Goal: Information Seeking & Learning: Learn about a topic

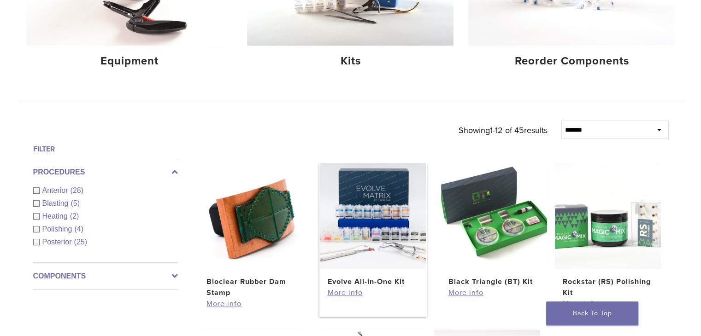
scroll to position [276, 0]
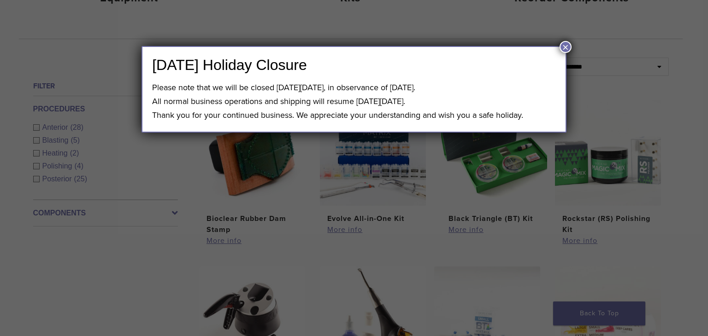
click at [569, 42] on div "[DATE] Holiday Closure Please note that we will be closed [DATE][DATE], in obse…" at bounding box center [354, 168] width 708 height 336
click at [561, 47] on button "×" at bounding box center [565, 47] width 12 height 12
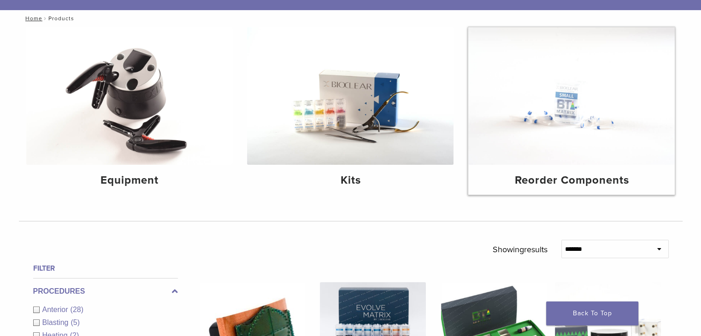
scroll to position [92, 0]
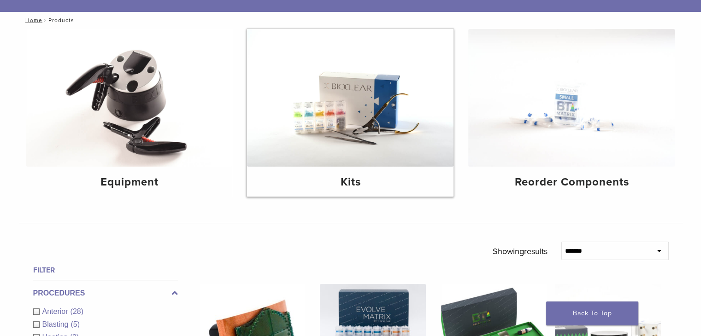
click at [346, 184] on h4 "Kits" at bounding box center [350, 182] width 192 height 17
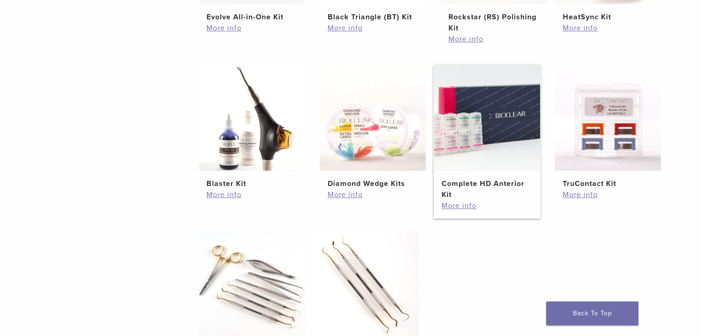
scroll to position [230, 0]
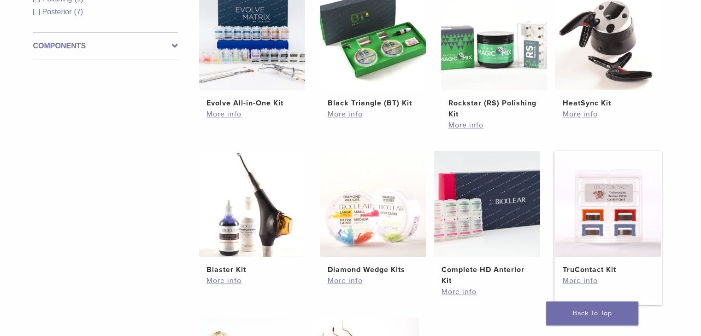
click at [612, 216] on img at bounding box center [608, 204] width 106 height 106
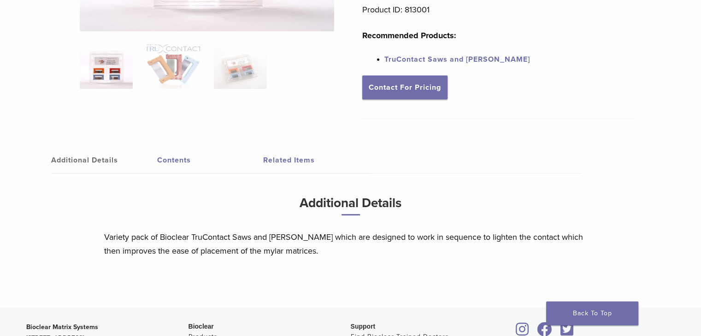
scroll to position [323, 0]
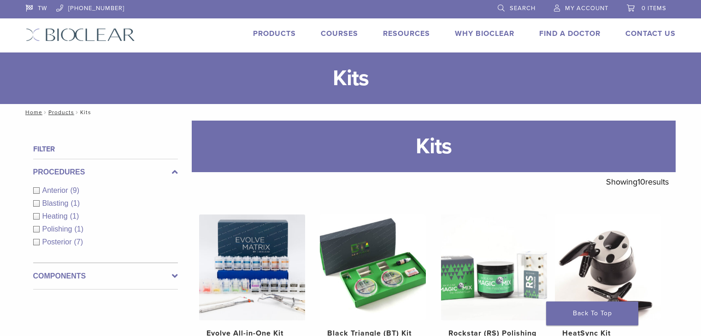
scroll to position [230, 0]
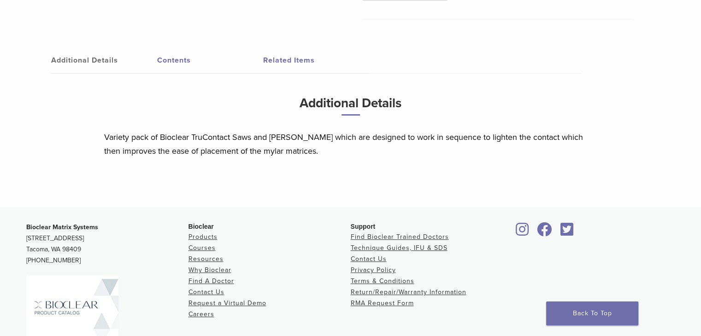
scroll to position [46, 0]
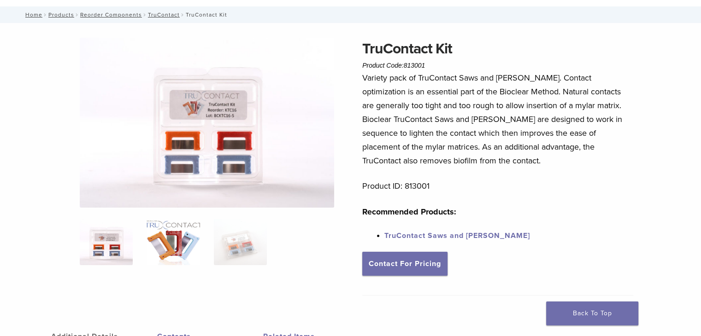
click at [194, 229] on img at bounding box center [173, 242] width 53 height 46
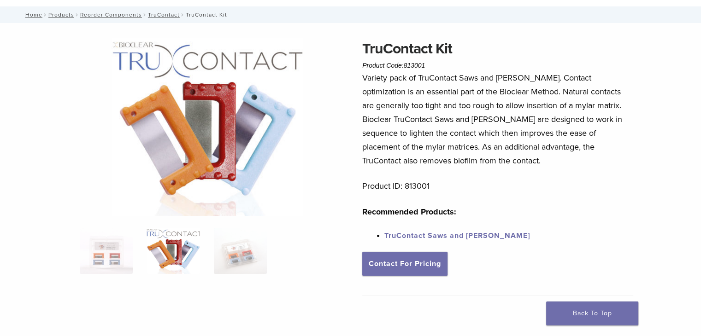
scroll to position [0, 0]
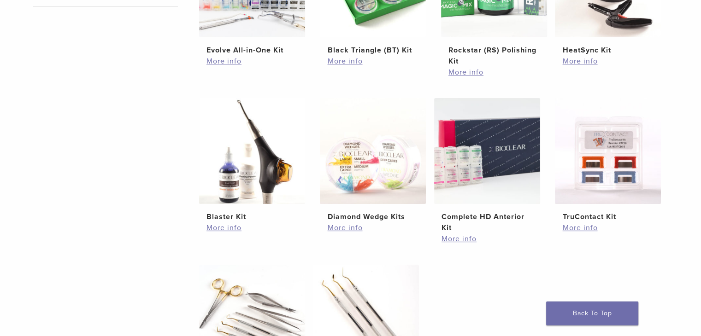
scroll to position [138, 0]
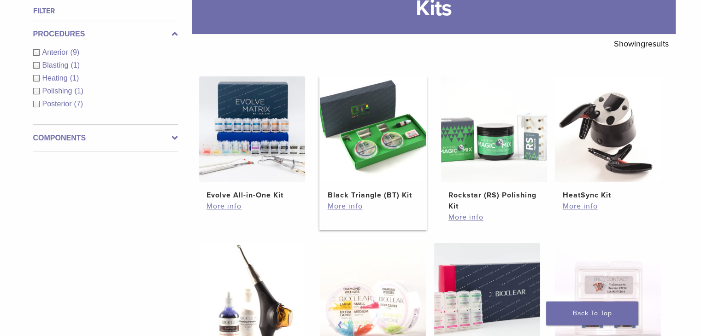
click at [381, 140] on img at bounding box center [373, 129] width 106 height 106
click at [267, 142] on img at bounding box center [252, 129] width 106 height 106
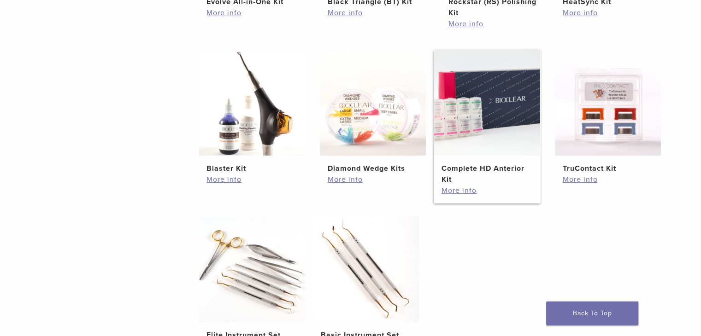
scroll to position [276, 0]
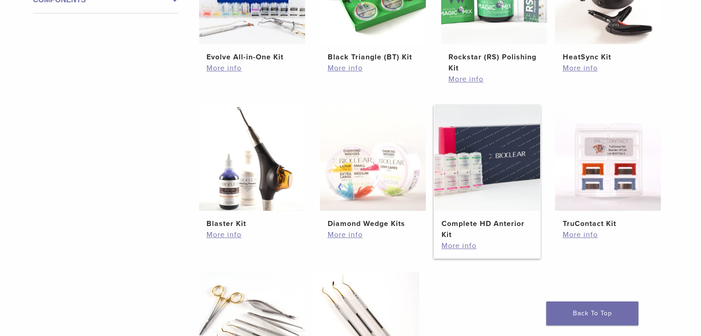
click at [499, 166] on img at bounding box center [487, 158] width 106 height 106
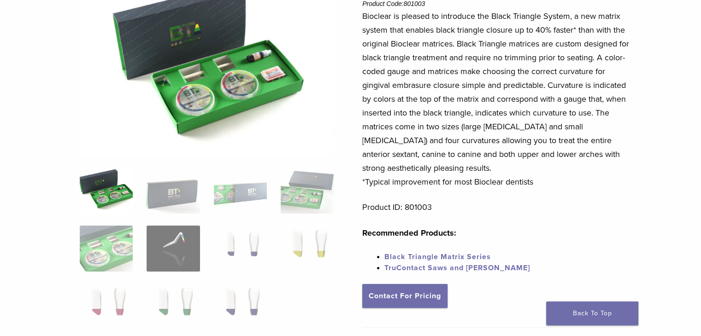
scroll to position [184, 0]
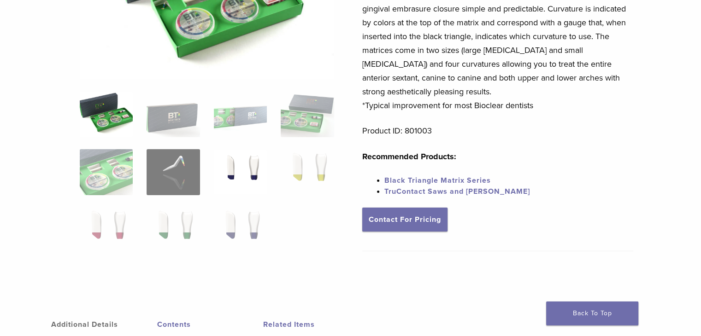
click at [248, 166] on img at bounding box center [240, 172] width 53 height 46
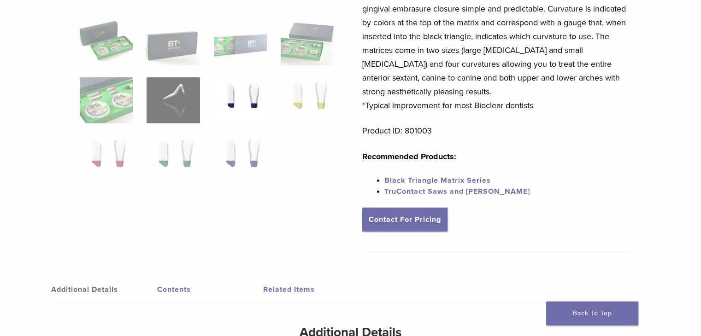
scroll to position [0, 0]
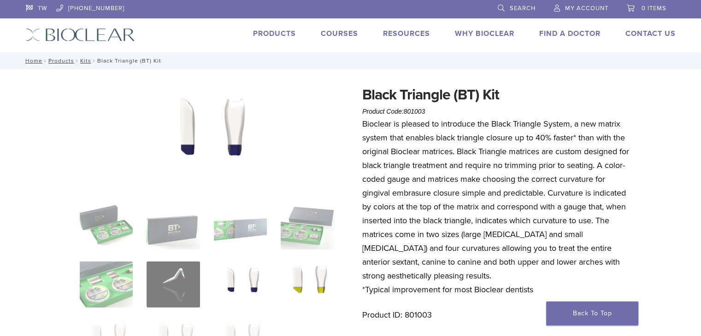
click at [317, 279] on img at bounding box center [307, 285] width 53 height 46
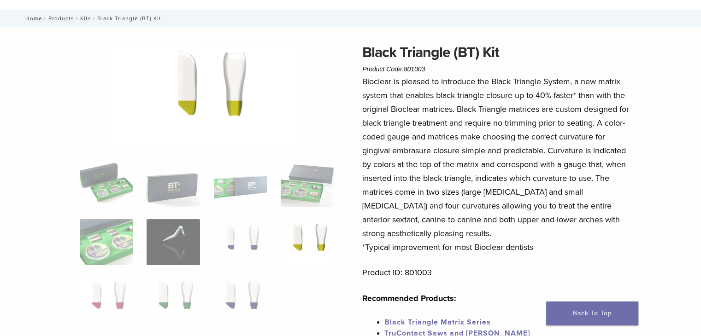
scroll to position [92, 0]
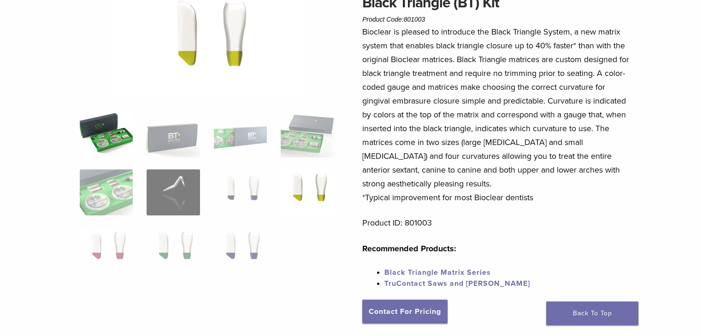
click at [92, 141] on img at bounding box center [106, 134] width 53 height 46
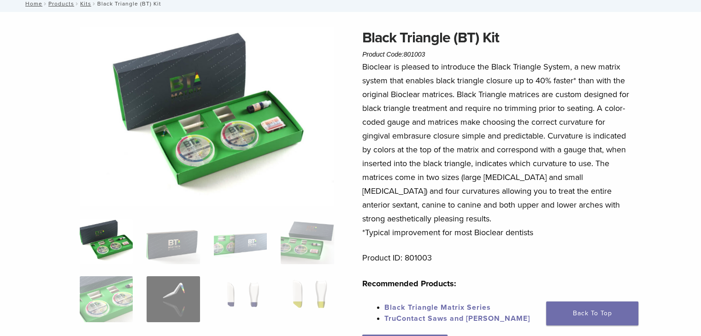
scroll to position [0, 0]
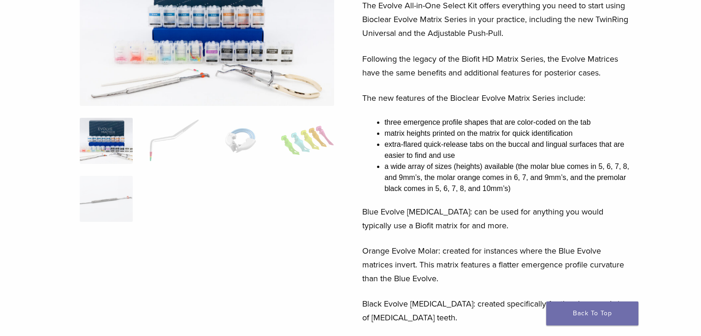
scroll to position [46, 0]
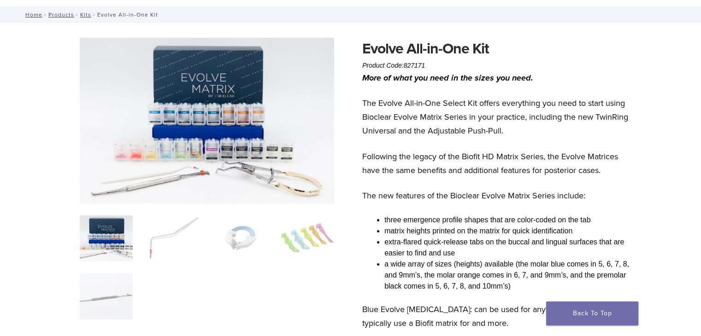
click at [100, 252] on img at bounding box center [106, 239] width 53 height 46
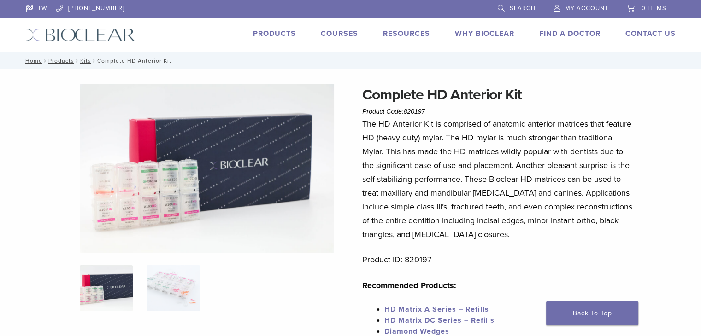
click at [277, 30] on link "Products" at bounding box center [274, 33] width 43 height 9
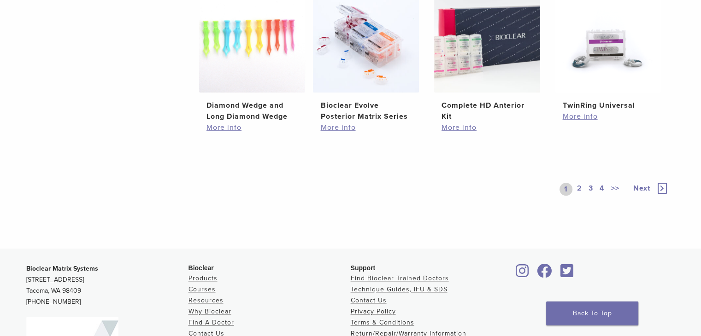
scroll to position [691, 0]
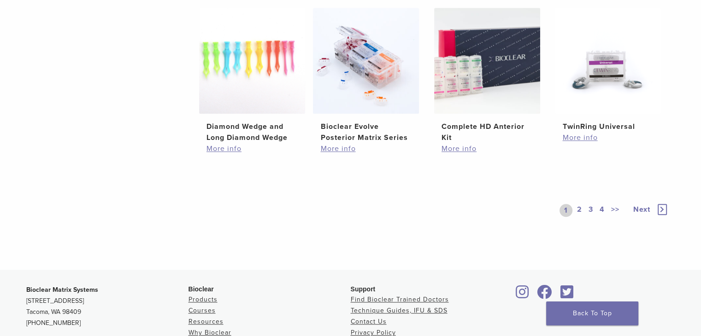
click at [576, 207] on link "2" at bounding box center [579, 210] width 9 height 13
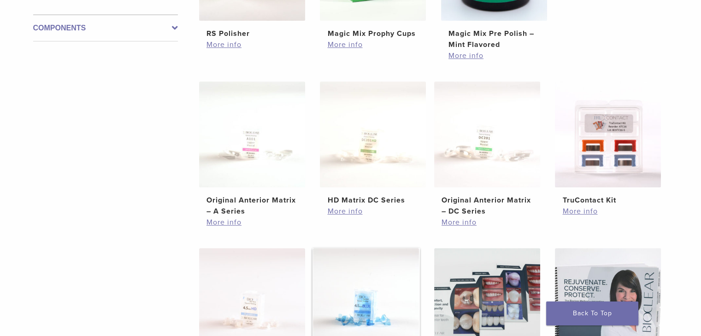
scroll to position [461, 0]
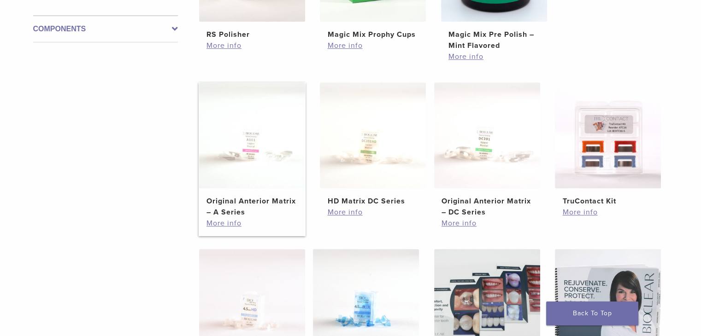
click at [249, 160] on img at bounding box center [252, 135] width 106 height 106
